Goal: Navigation & Orientation: Find specific page/section

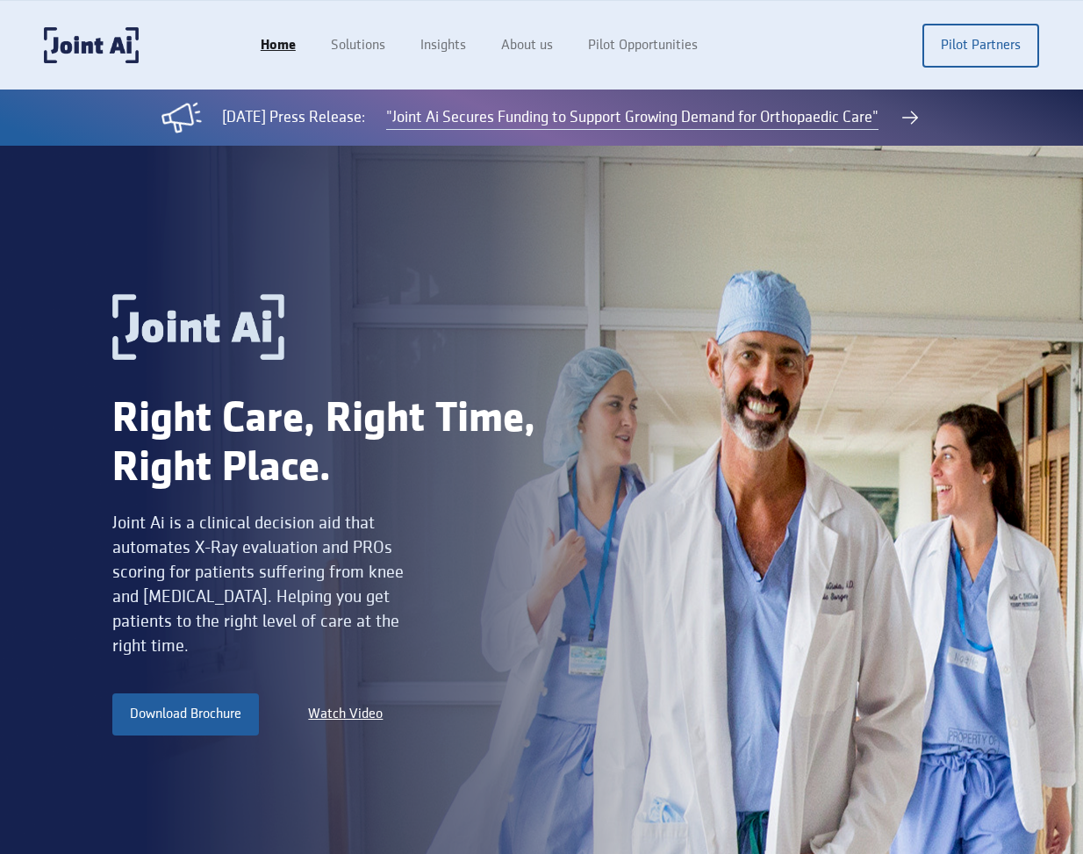
click at [33, 311] on div "Right Care, Right Time, Right Place. Joint Ai is a clinical decision aid that a…" at bounding box center [541, 530] width 1083 height 769
click at [528, 43] on link "About us" at bounding box center [528, 45] width 90 height 33
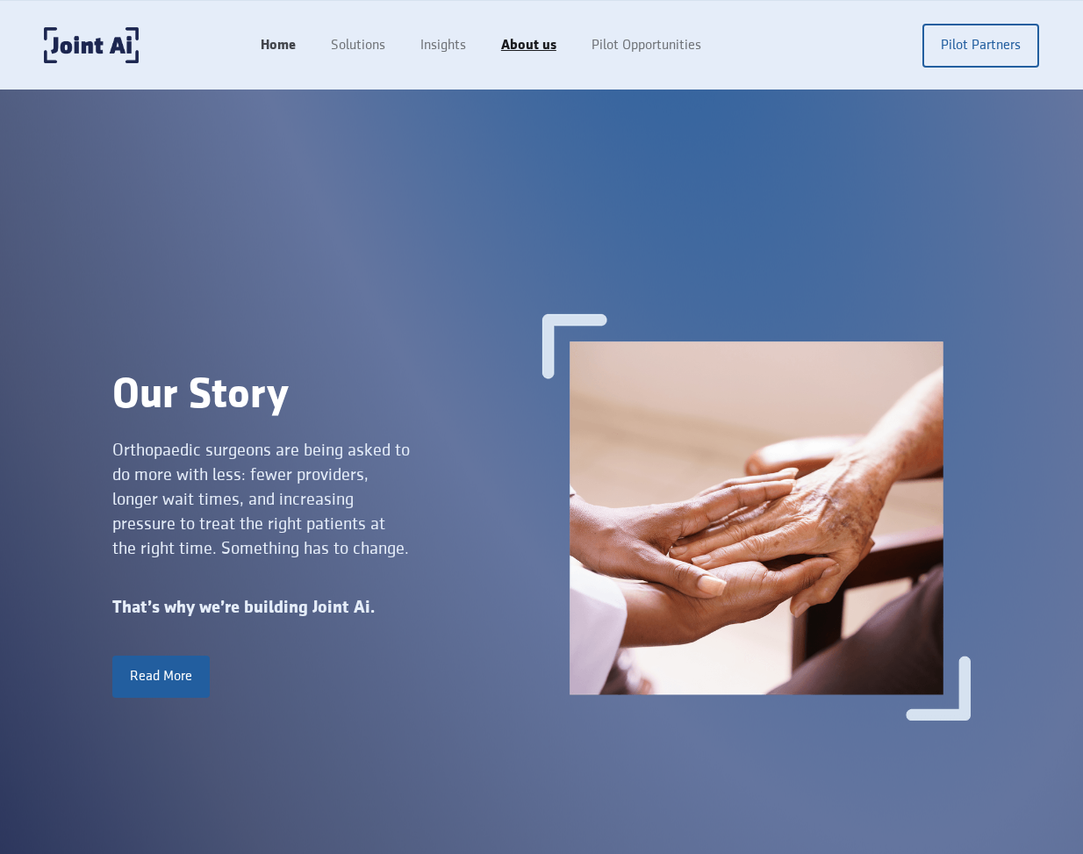
click at [261, 39] on link "Home" at bounding box center [278, 45] width 70 height 33
